Goal: Information Seeking & Learning: Learn about a topic

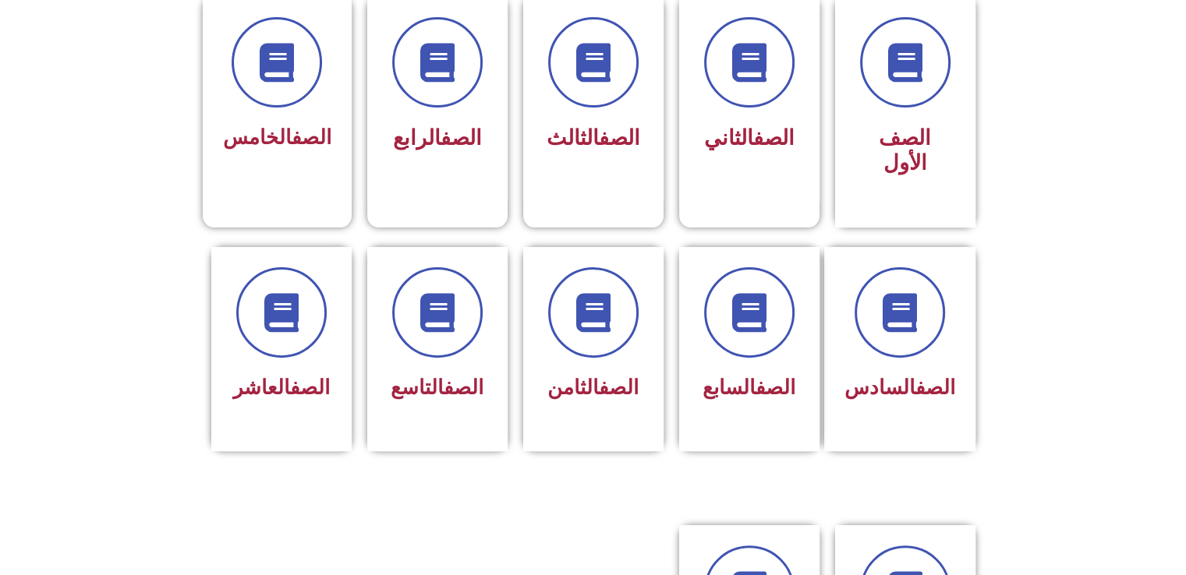
scroll to position [380, 0]
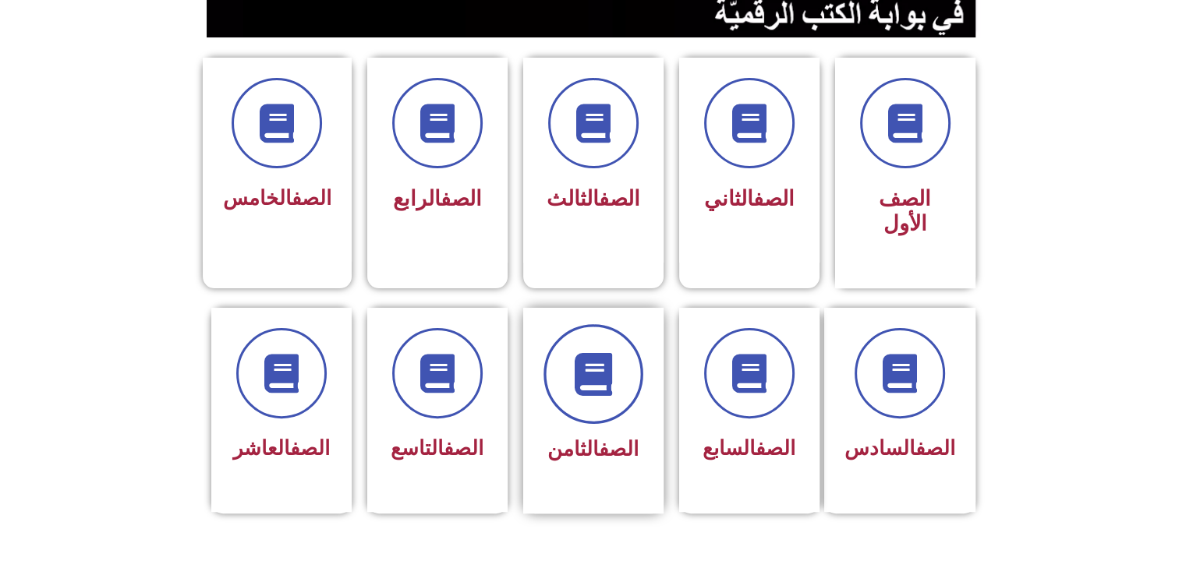
click at [621, 370] on span at bounding box center [593, 374] width 100 height 100
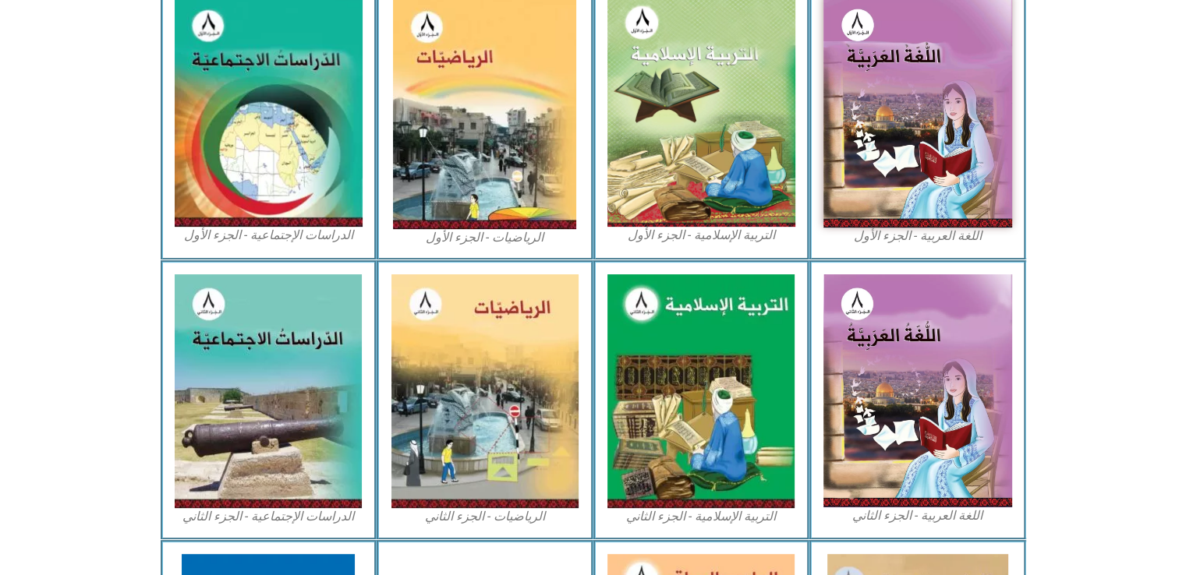
scroll to position [437, 0]
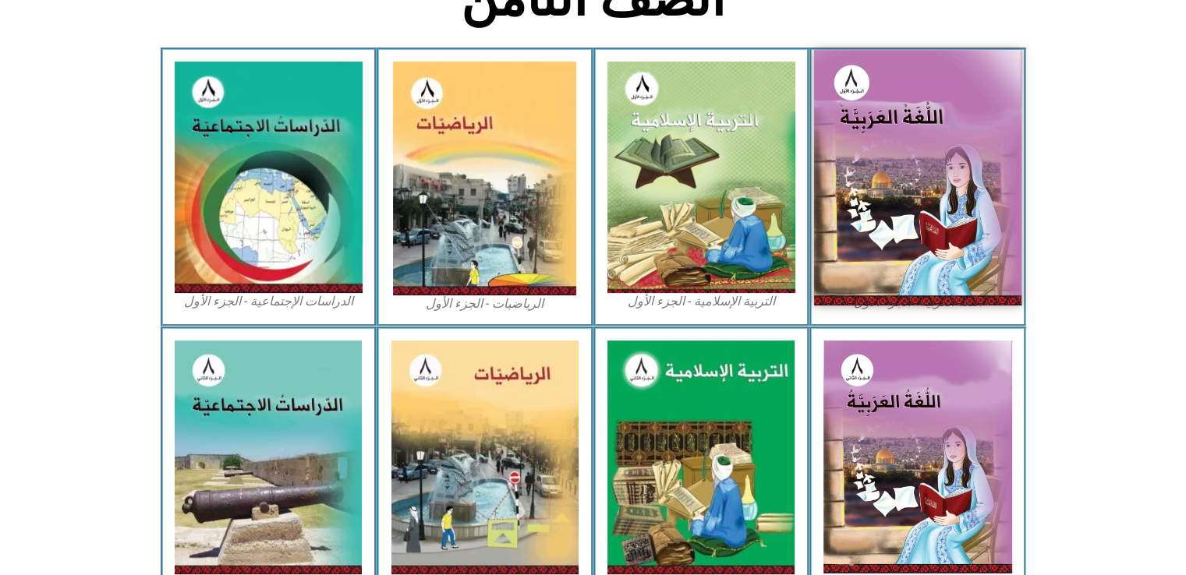
click at [963, 175] on img at bounding box center [917, 177] width 207 height 255
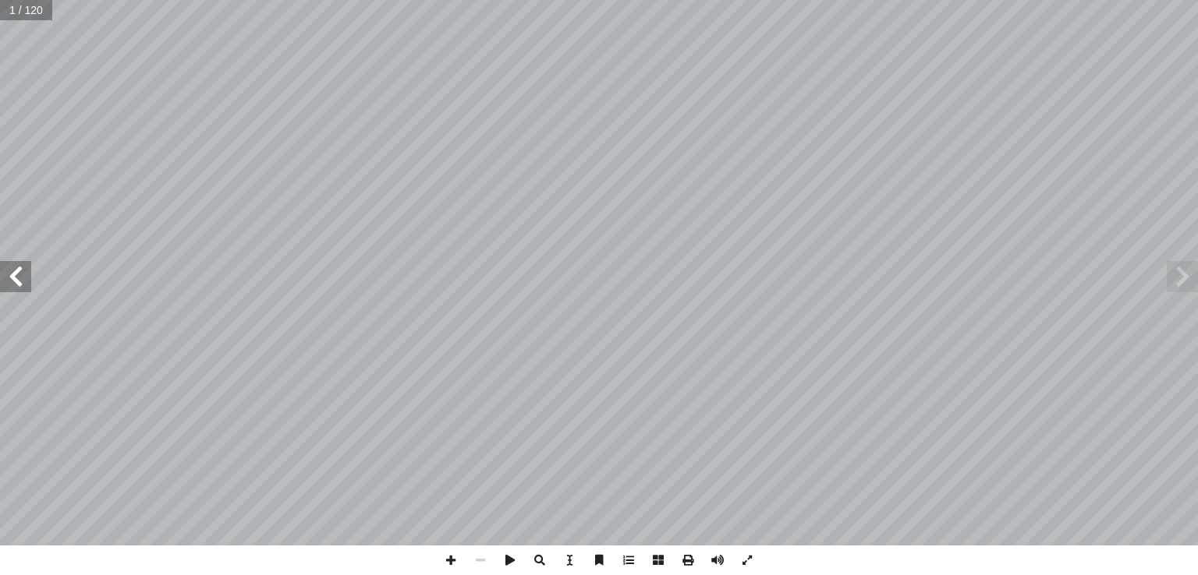
click at [1182, 283] on span at bounding box center [1181, 276] width 31 height 31
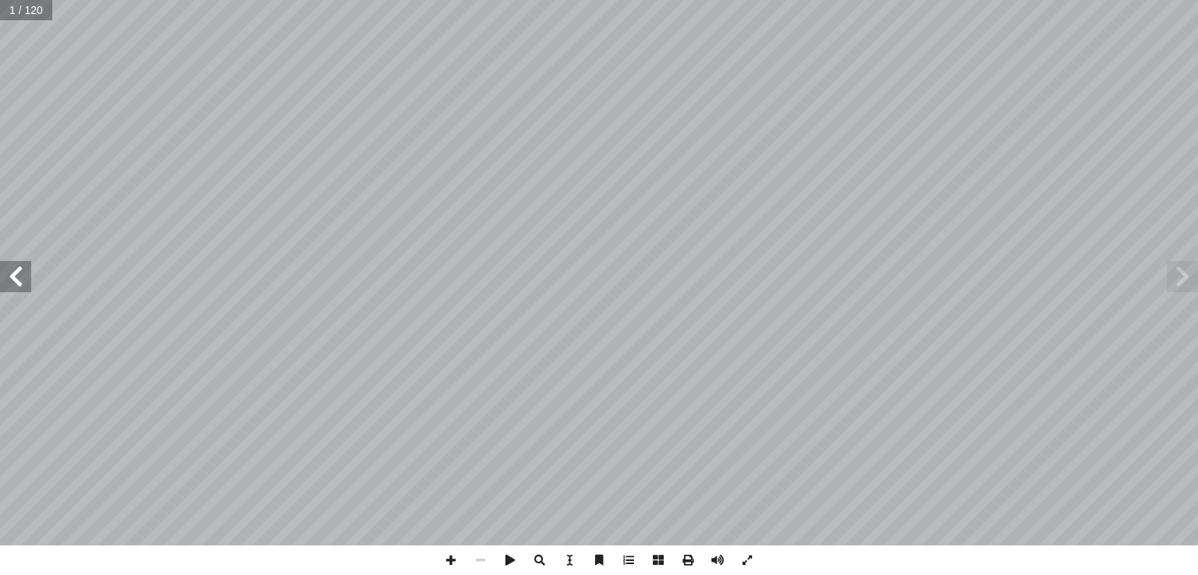
click at [1182, 283] on span at bounding box center [1181, 276] width 31 height 31
click at [1176, 286] on span at bounding box center [1181, 276] width 31 height 31
click at [11, 291] on span at bounding box center [15, 276] width 31 height 31
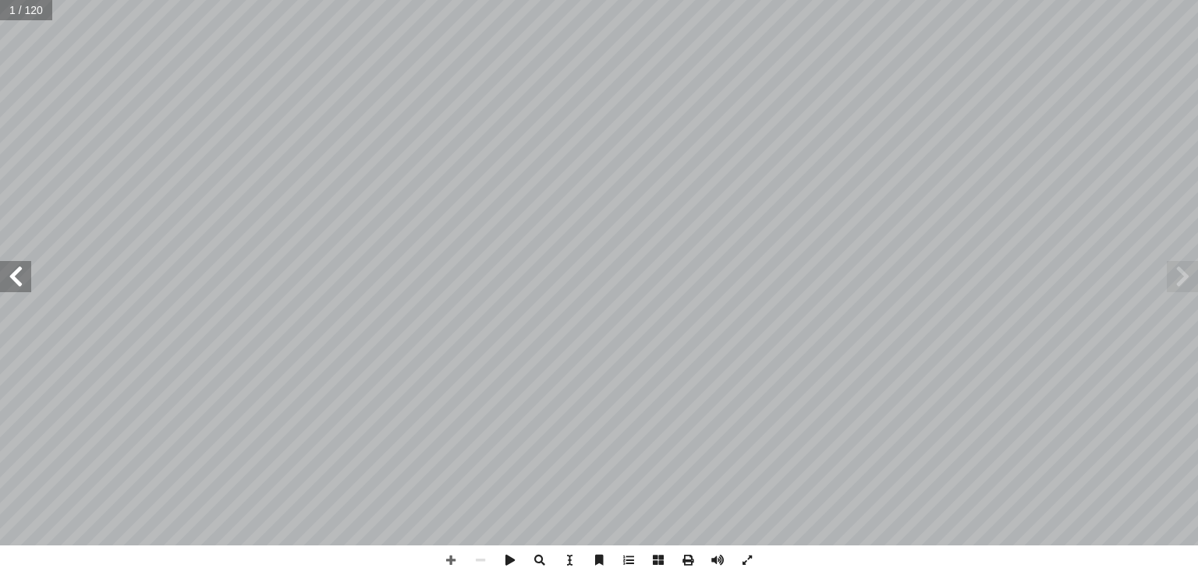
click at [11, 291] on span at bounding box center [15, 276] width 31 height 31
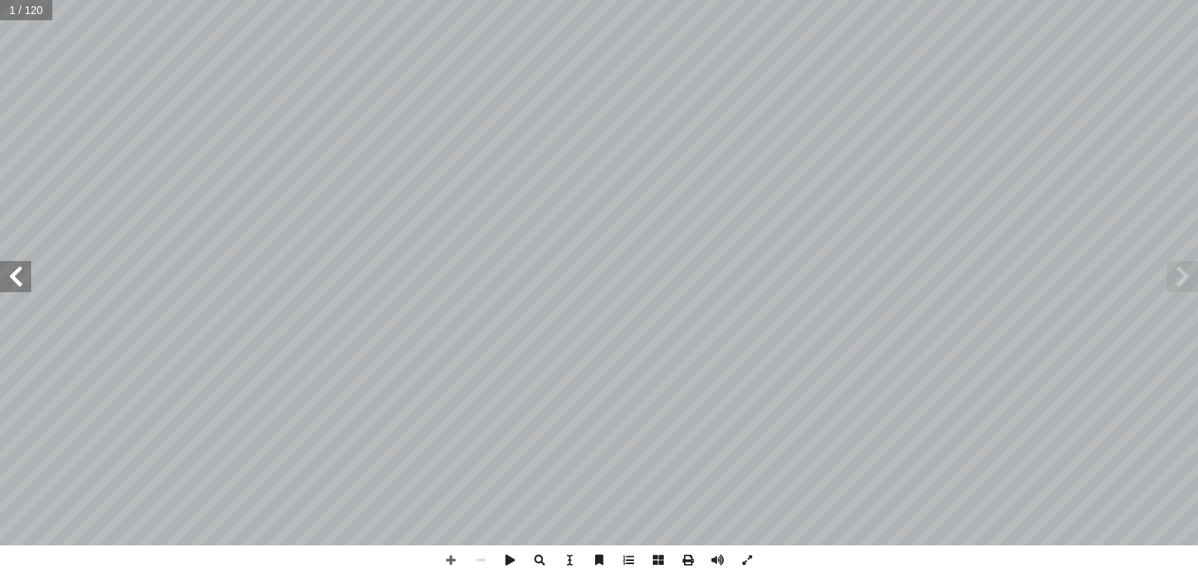
click at [11, 291] on span at bounding box center [15, 276] width 31 height 31
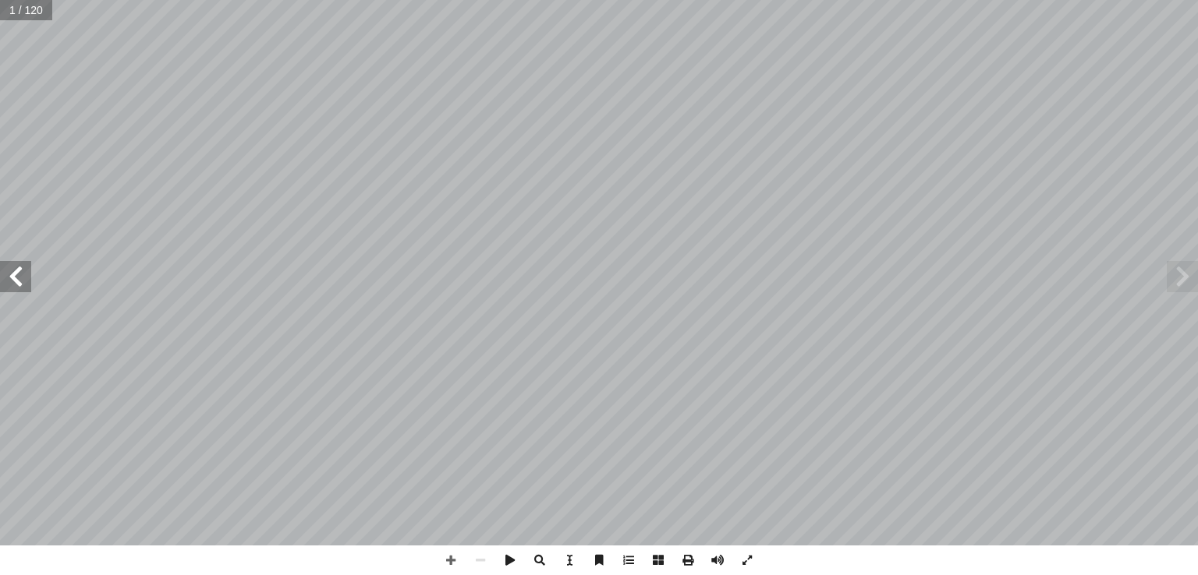
click at [11, 291] on span at bounding box center [15, 276] width 31 height 31
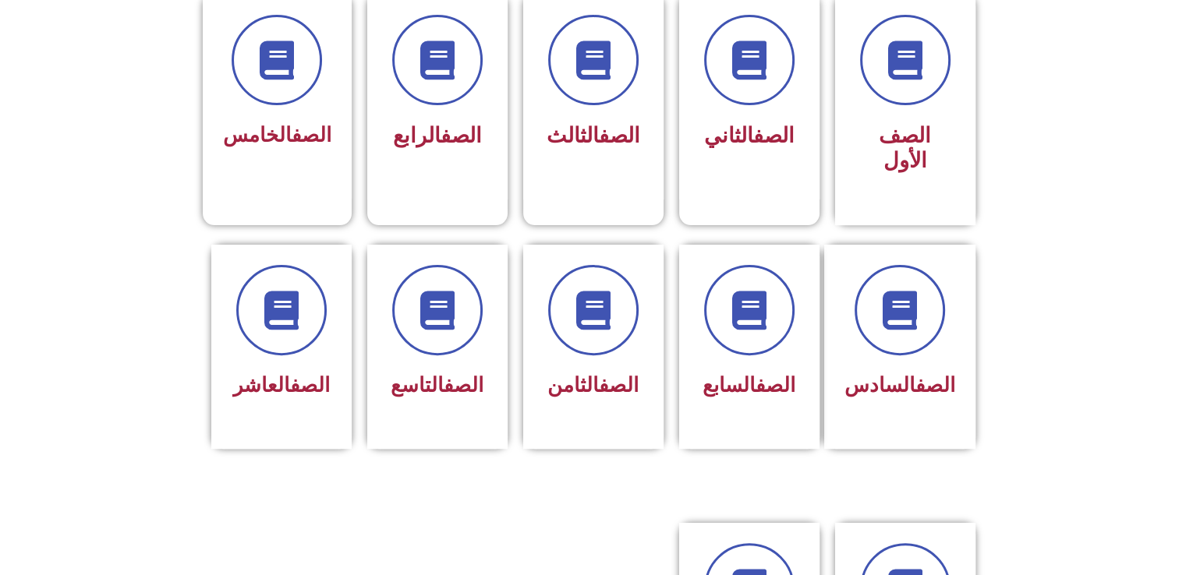
scroll to position [459, 0]
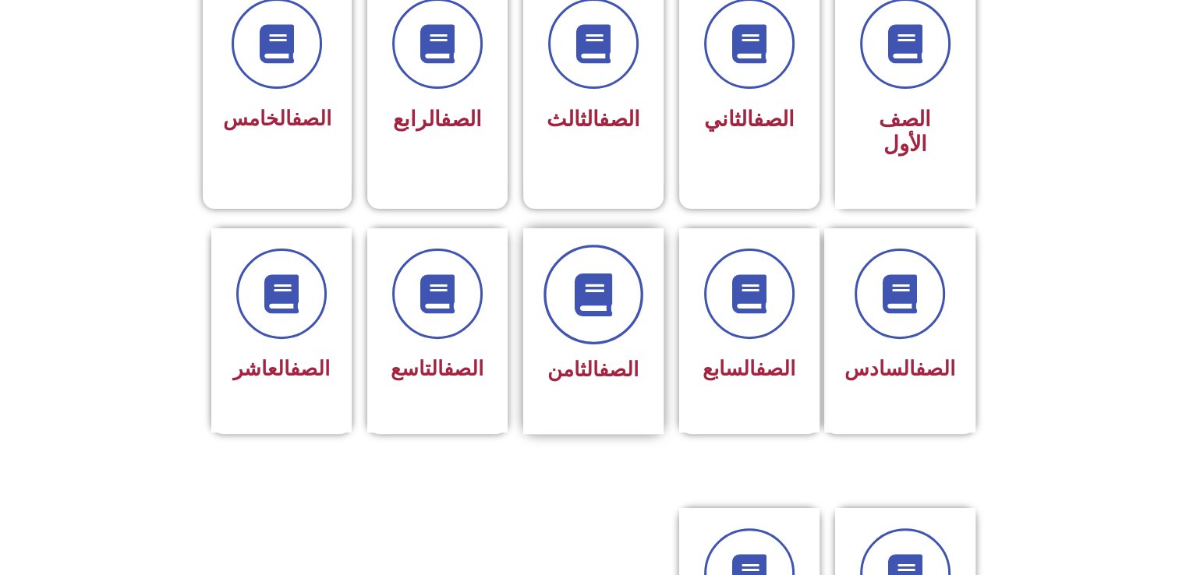
click at [549, 260] on span at bounding box center [593, 295] width 100 height 100
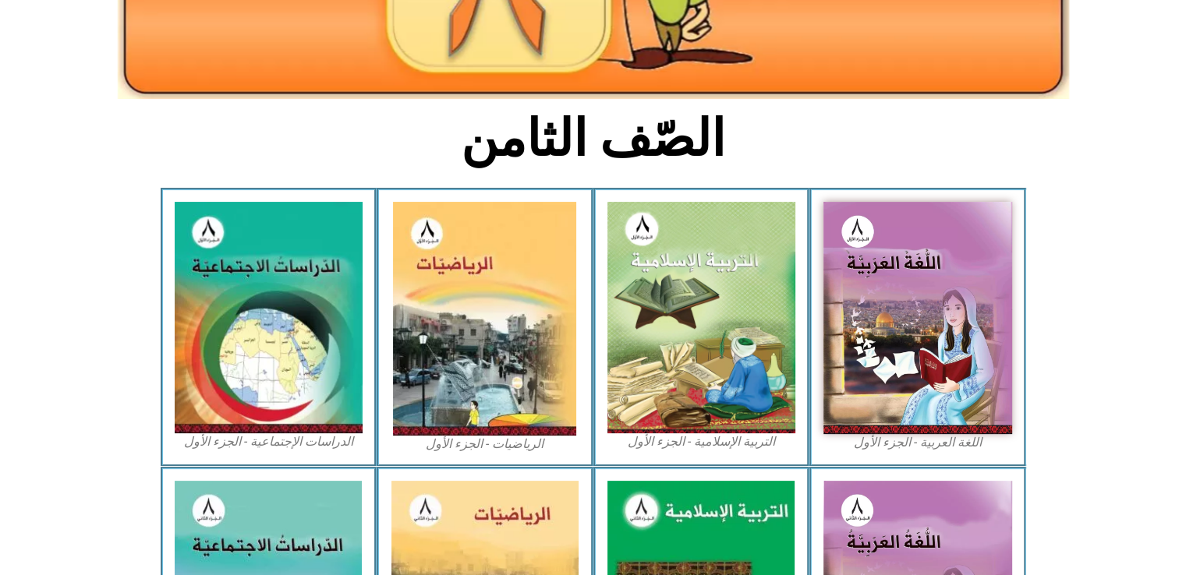
scroll to position [305, 0]
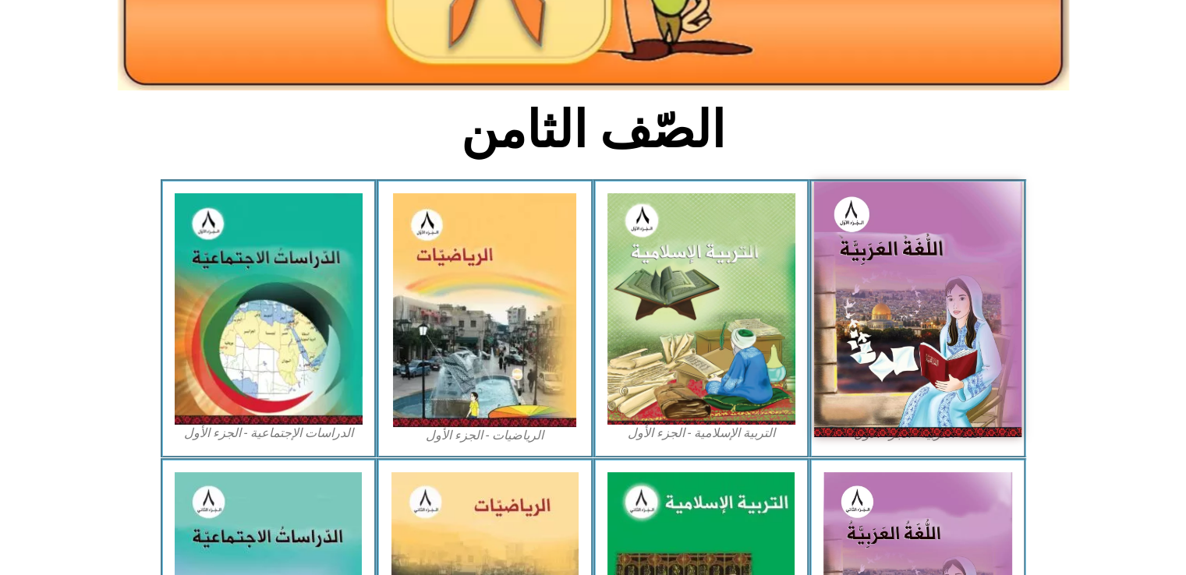
click at [876, 247] on img at bounding box center [917, 309] width 207 height 255
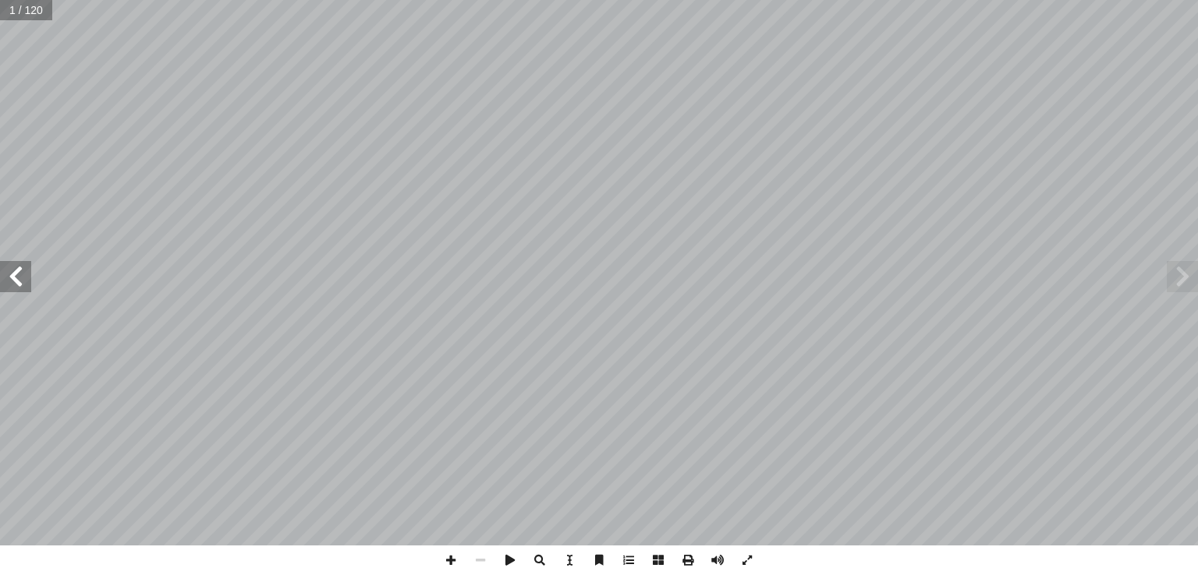
click at [19, 275] on span at bounding box center [15, 276] width 31 height 31
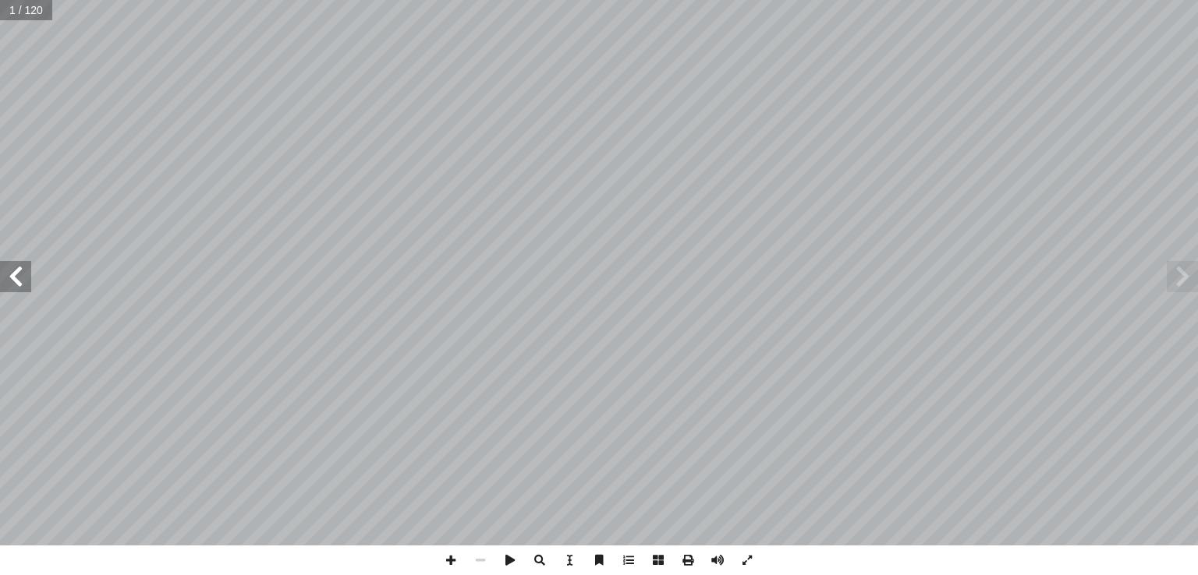
click at [19, 275] on span at bounding box center [15, 276] width 31 height 31
click at [8, 271] on span at bounding box center [15, 276] width 31 height 31
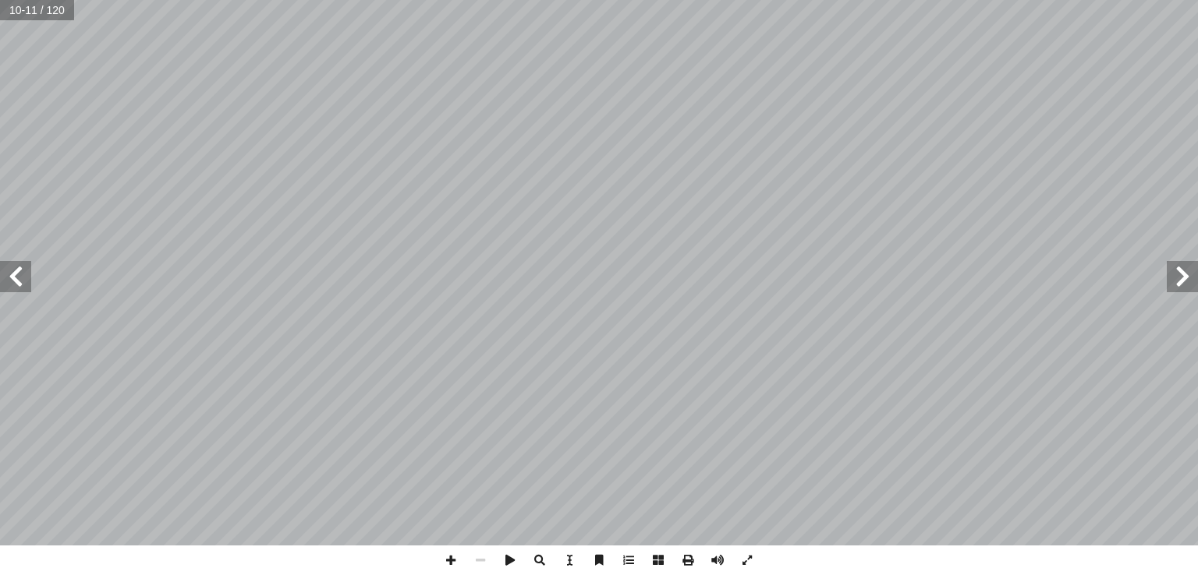
click at [8, 271] on span at bounding box center [15, 276] width 31 height 31
click at [458, 558] on span at bounding box center [451, 561] width 30 height 30
click at [450, 562] on span at bounding box center [451, 561] width 30 height 30
click at [452, 556] on span at bounding box center [451, 561] width 30 height 30
click at [448, 557] on span at bounding box center [451, 561] width 30 height 30
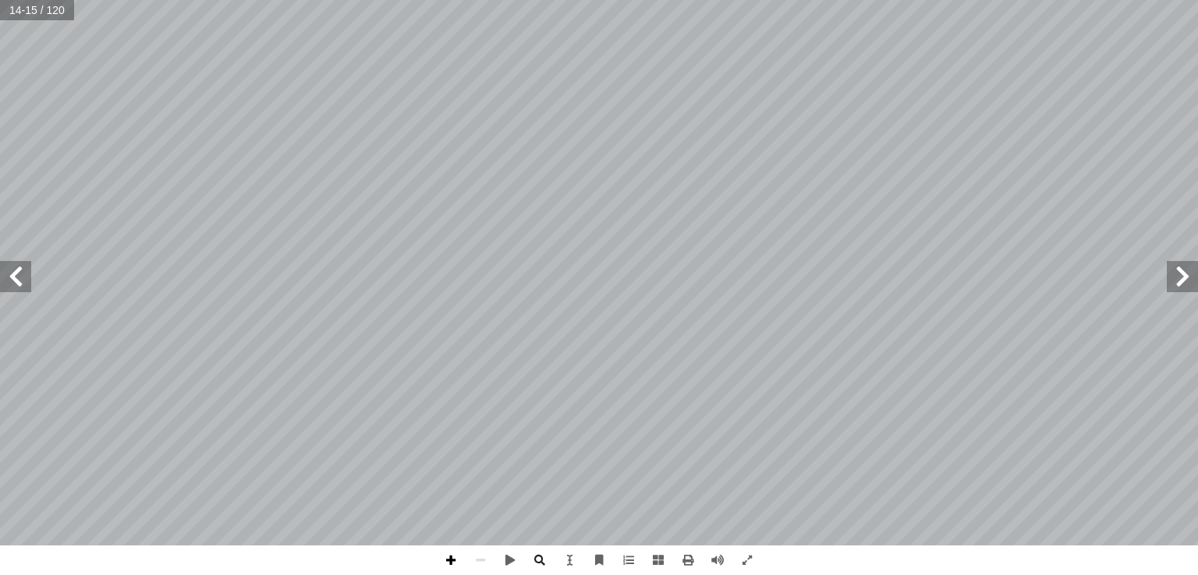
click at [444, 565] on span at bounding box center [451, 561] width 30 height 30
click at [0, 288] on span at bounding box center [15, 276] width 31 height 31
click at [482, 565] on span at bounding box center [481, 561] width 30 height 30
click at [13, 285] on span at bounding box center [15, 276] width 31 height 31
click at [547, 142] on html "الصفحة الرئيسية الصف الأول الصف الثاني الصف الثالث الصف الرابع الصف الخامس الصف…" at bounding box center [599, 71] width 1198 height 142
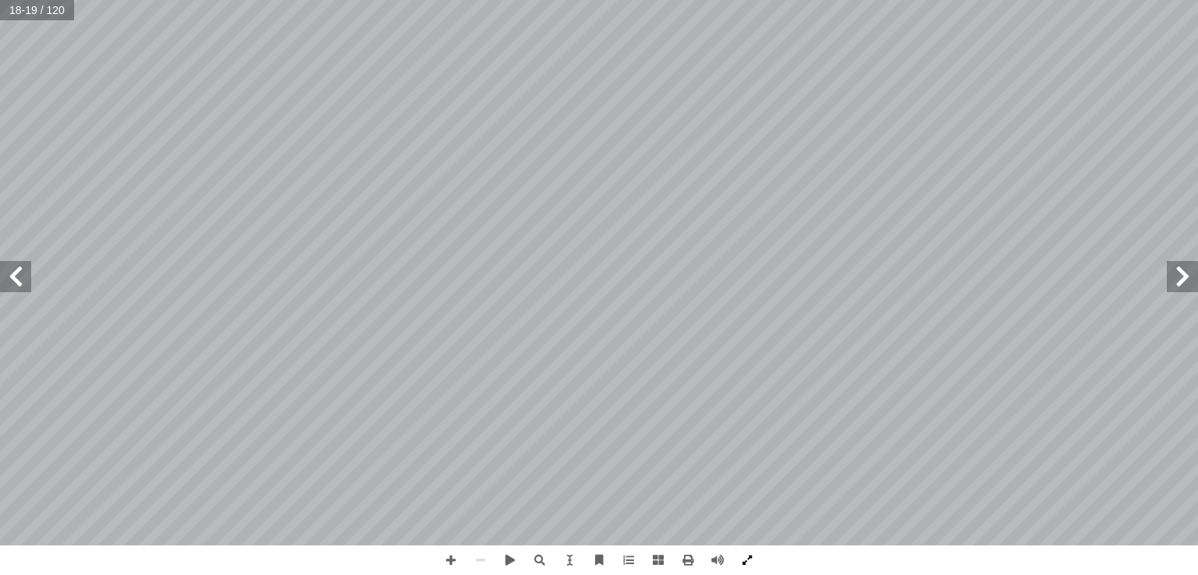
click at [742, 551] on span at bounding box center [747, 561] width 30 height 30
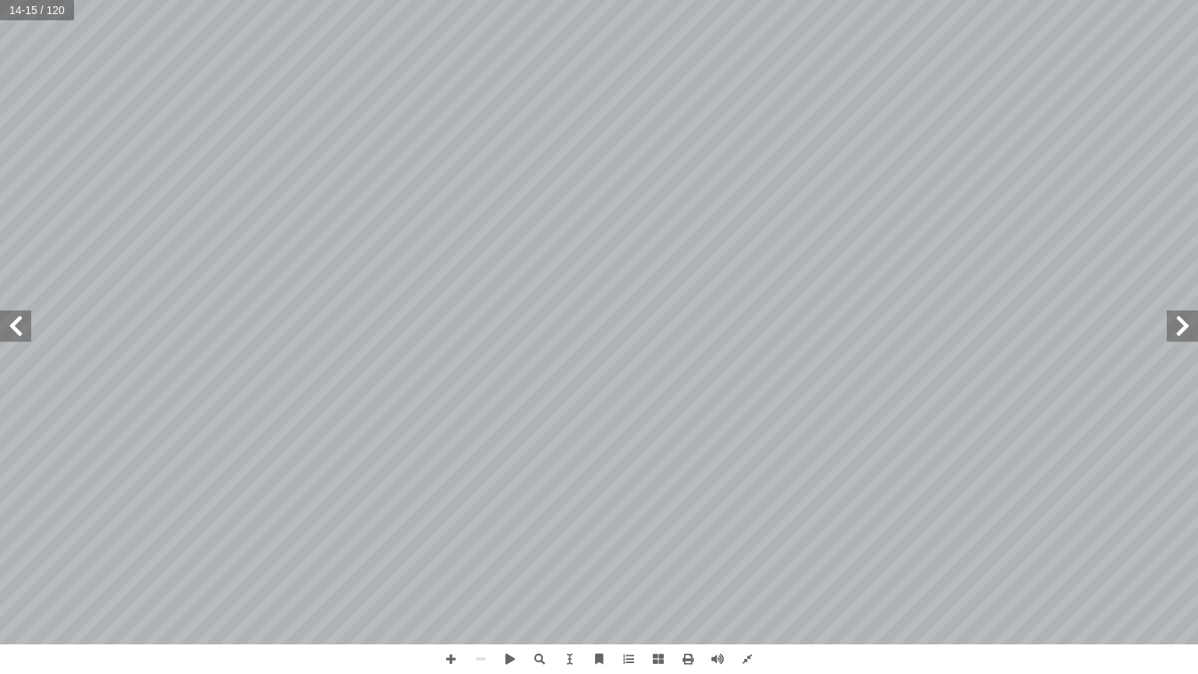
click at [9, 330] on span at bounding box center [15, 325] width 31 height 31
click at [440, 575] on span at bounding box center [451, 659] width 30 height 30
click at [481, 575] on span at bounding box center [481, 659] width 30 height 30
click at [12, 324] on span at bounding box center [15, 325] width 31 height 31
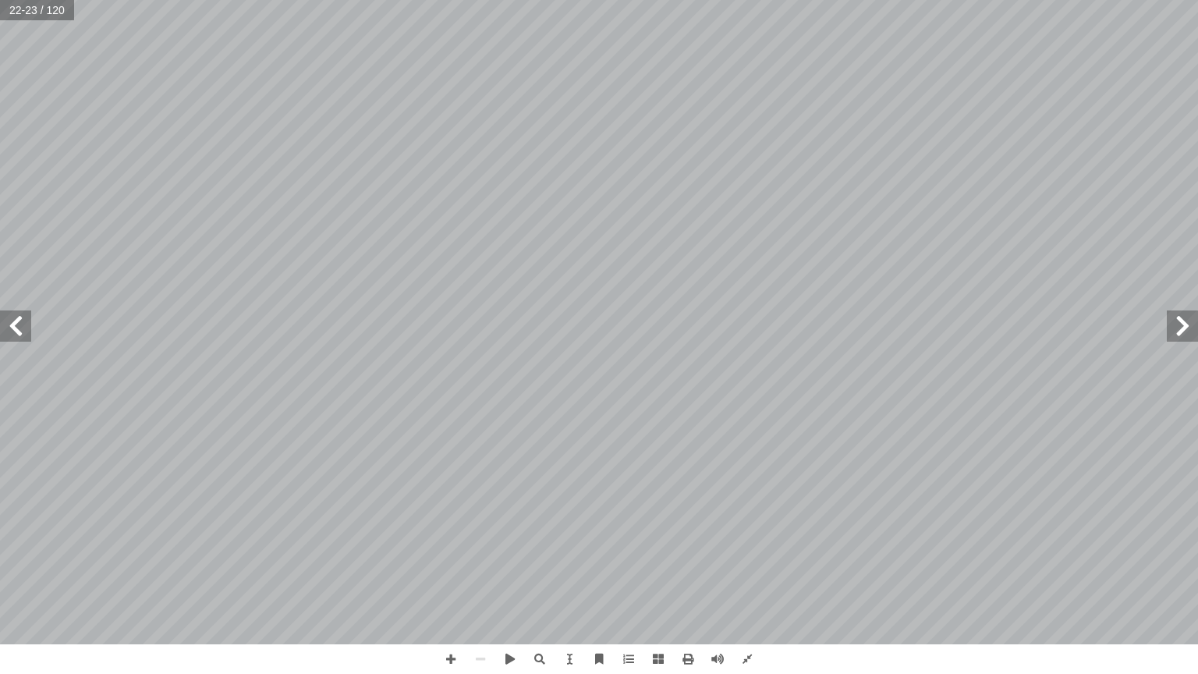
click at [1177, 335] on span at bounding box center [1181, 325] width 31 height 31
type input "****"
click at [34, 12] on input "****" at bounding box center [37, 10] width 74 height 20
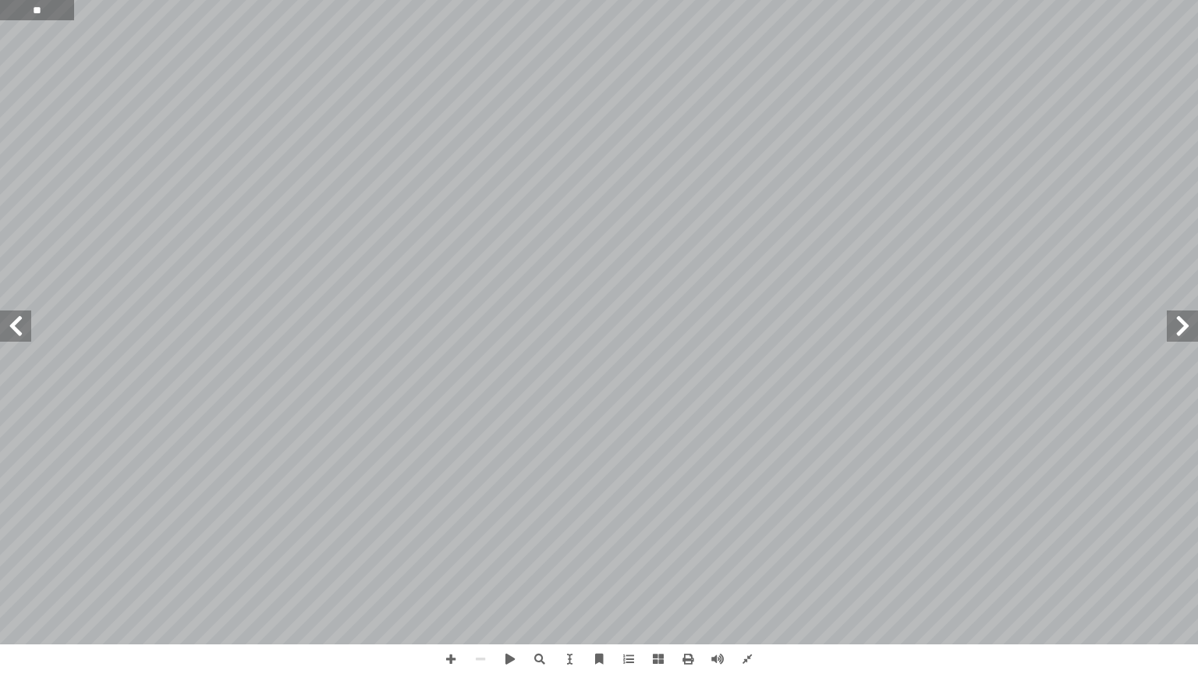
type input "**"
click at [477, 658] on span at bounding box center [481, 659] width 30 height 30
click at [487, 652] on span at bounding box center [481, 659] width 30 height 30
click at [1181, 326] on span at bounding box center [1181, 325] width 31 height 31
click at [27, 327] on span at bounding box center [15, 325] width 31 height 31
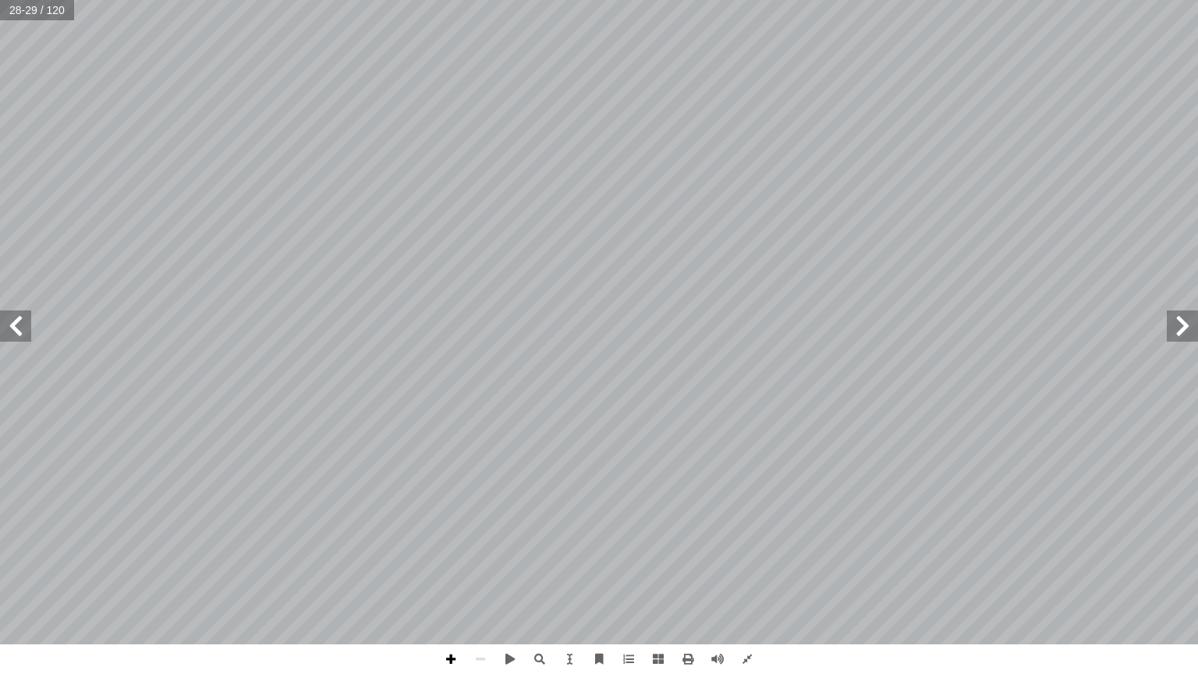
click at [449, 673] on span at bounding box center [451, 659] width 30 height 30
click at [476, 668] on span at bounding box center [481, 659] width 30 height 30
click at [455, 657] on span at bounding box center [451, 659] width 30 height 30
click at [487, 658] on span at bounding box center [481, 659] width 30 height 30
click at [1197, 327] on span at bounding box center [1181, 325] width 31 height 31
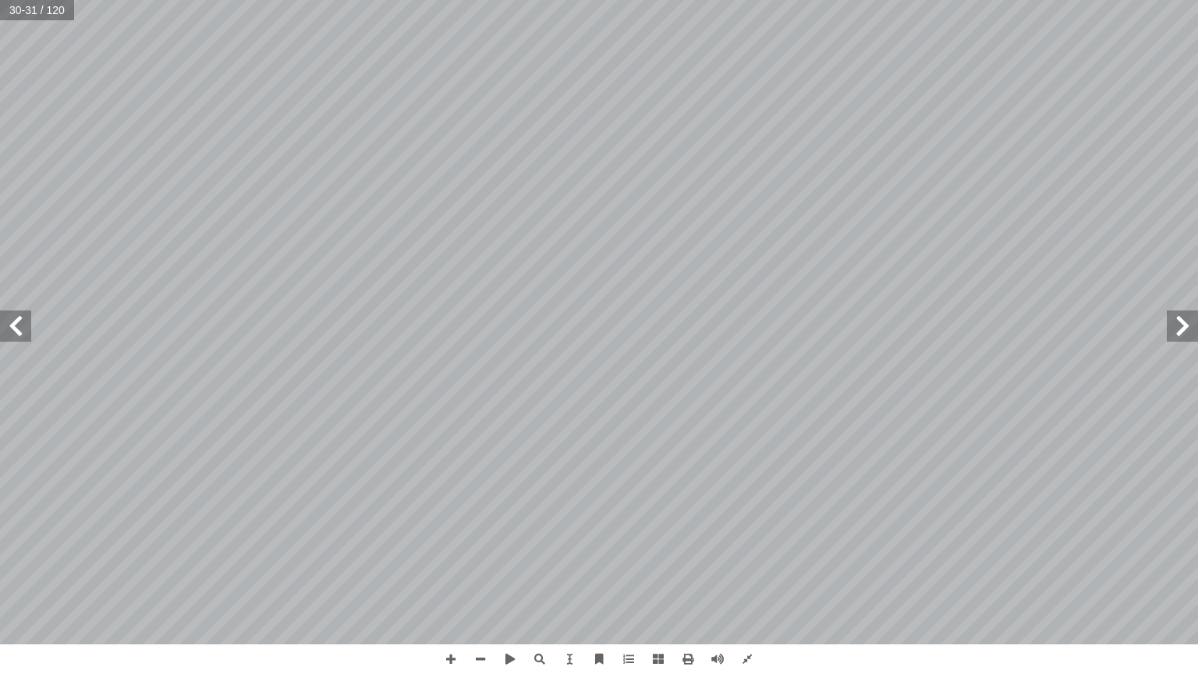
click at [1188, 327] on span at bounding box center [1181, 325] width 31 height 31
click at [1190, 331] on span at bounding box center [1181, 325] width 31 height 31
click at [2, 341] on span at bounding box center [15, 325] width 31 height 31
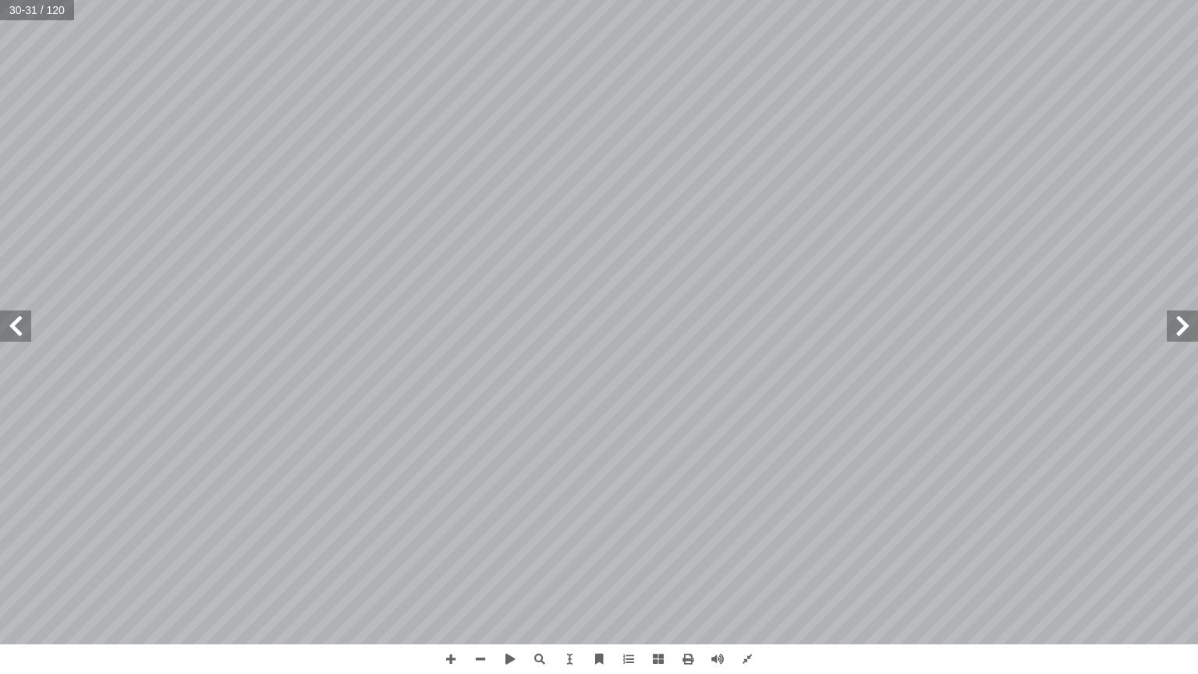
click at [2, 324] on span at bounding box center [15, 325] width 31 height 31
click at [467, 657] on span at bounding box center [481, 659] width 30 height 30
click at [1192, 326] on span at bounding box center [1181, 325] width 31 height 31
click at [17, 331] on span at bounding box center [15, 325] width 31 height 31
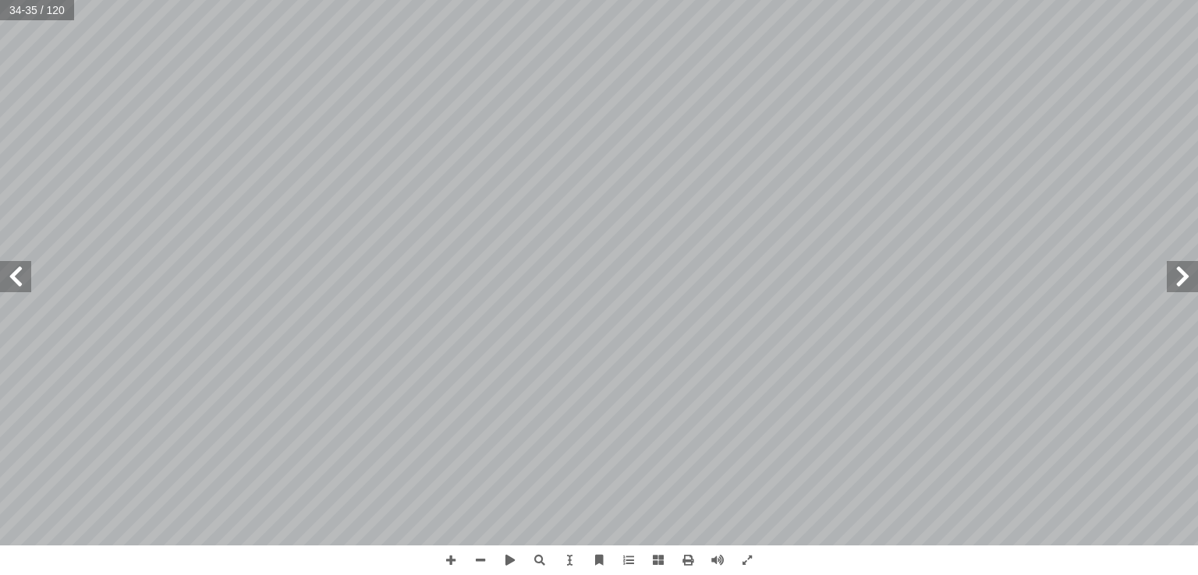
click at [1183, 284] on span at bounding box center [1181, 276] width 31 height 31
